Goal: Task Accomplishment & Management: Use online tool/utility

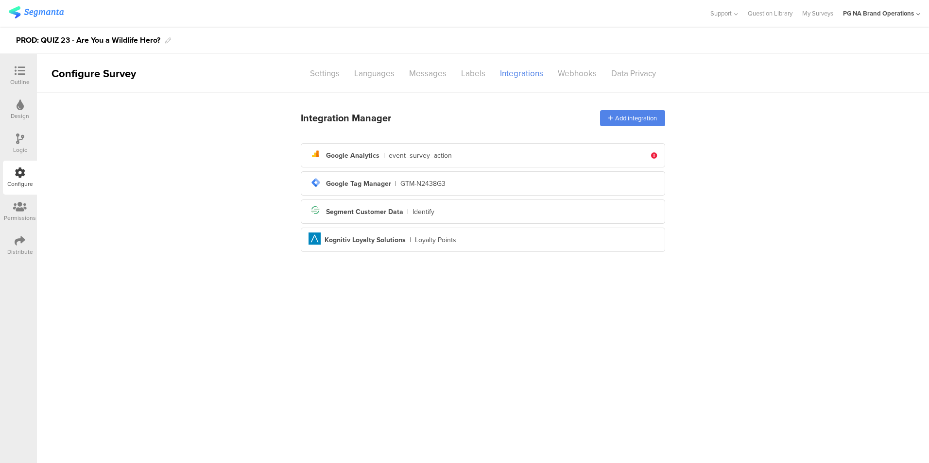
click at [558, 178] on div "tag-manager Created with Sketch. Google Tag Manager | GTM-N2438G3" at bounding box center [482, 183] width 349 height 17
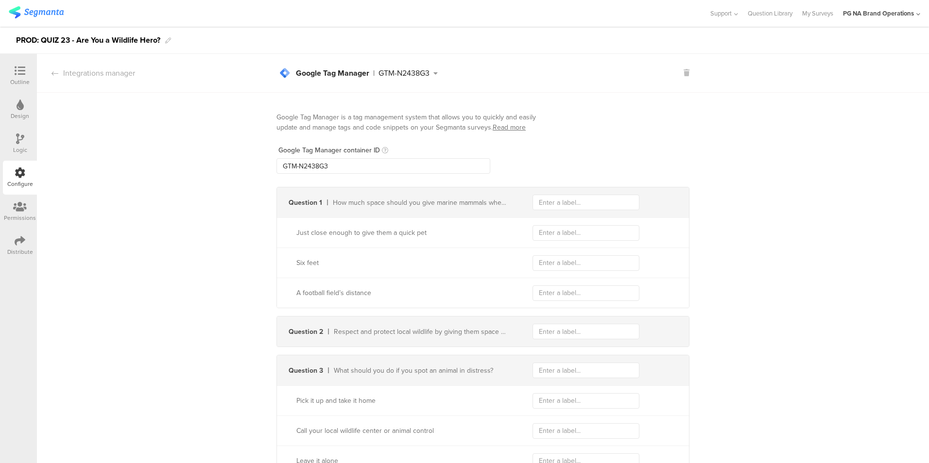
click at [464, 173] on input "GTM-N2438G3" at bounding box center [383, 166] width 214 height 16
type input "GTM-XXXXXXX"
click at [24, 210] on icon at bounding box center [20, 207] width 14 height 11
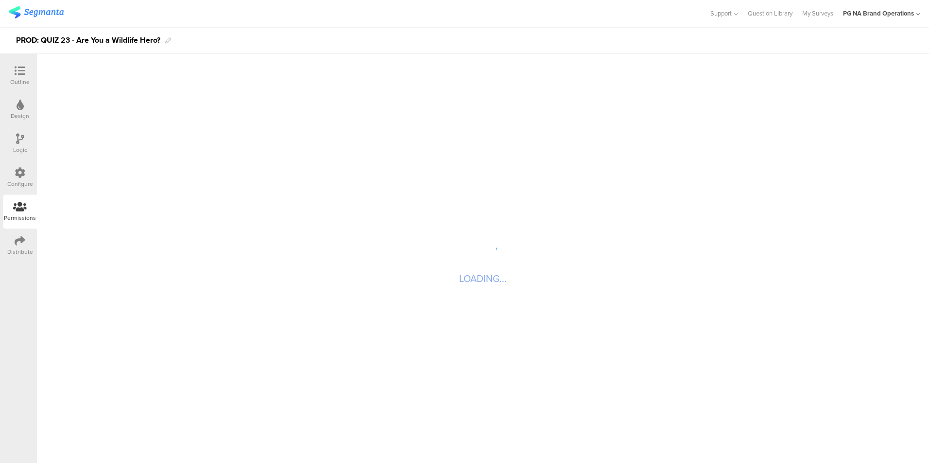
click at [25, 176] on div "Configure" at bounding box center [20, 178] width 34 height 34
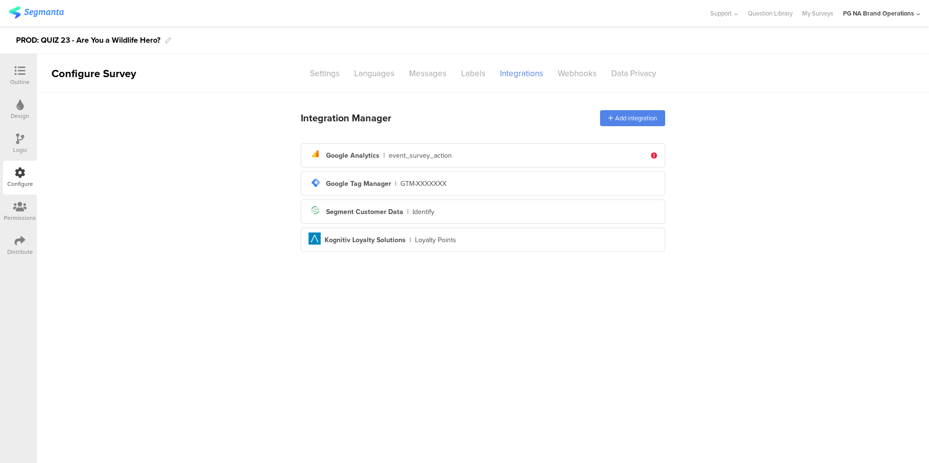
click at [22, 141] on icon at bounding box center [20, 139] width 8 height 11
